Goal: Information Seeking & Learning: Learn about a topic

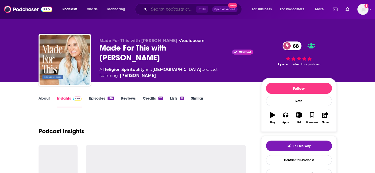
click at [155, 11] on input "Search podcasts, credits, & more..." at bounding box center [172, 9] width 47 height 8
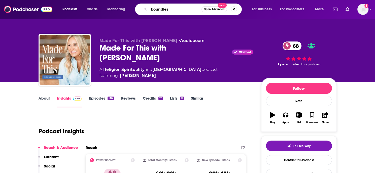
type input "boundless"
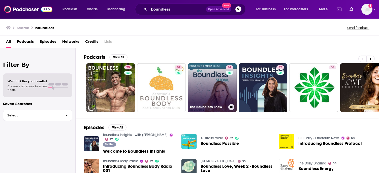
click at [206, 78] on link "62 The Boundless Show" at bounding box center [211, 87] width 49 height 49
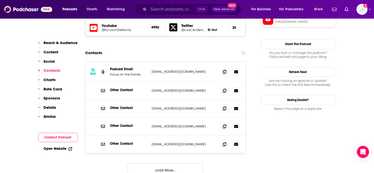
scroll to position [445, 0]
